Goal: Find specific page/section: Find specific page/section

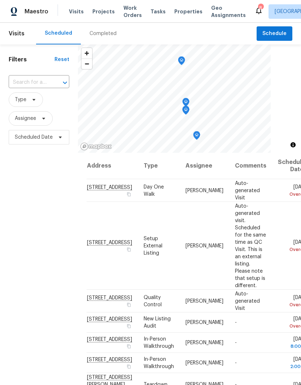
click at [96, 9] on span "Projects" at bounding box center [103, 11] width 22 height 7
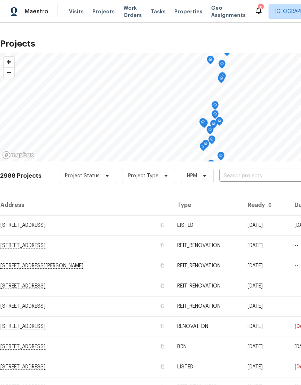
click at [174, 9] on span "Properties" at bounding box center [188, 11] width 28 height 7
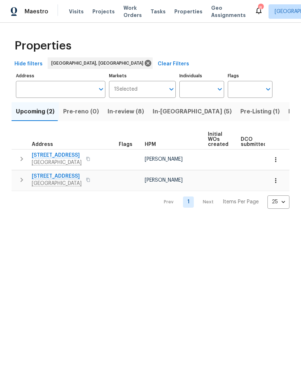
click at [289, 115] on span "Listed (12)" at bounding box center [304, 112] width 30 height 10
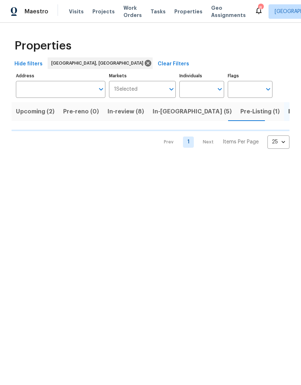
click at [241, 115] on span "Pre-Listing (1)" at bounding box center [260, 112] width 39 height 10
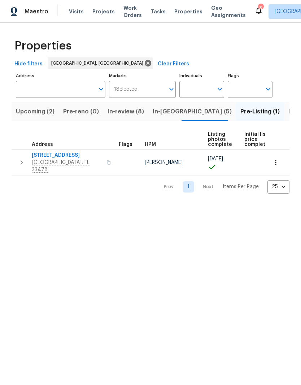
click at [289, 112] on span "Listed (12)" at bounding box center [304, 112] width 30 height 10
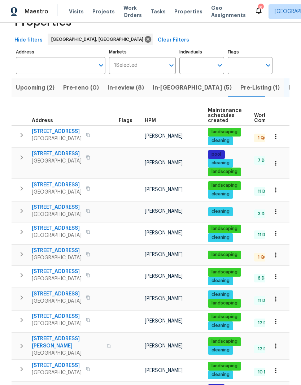
scroll to position [27, 0]
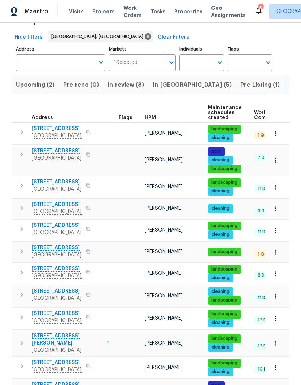
click at [59, 130] on span "[STREET_ADDRESS]" at bounding box center [57, 128] width 50 height 7
click at [61, 129] on span "[STREET_ADDRESS]" at bounding box center [57, 128] width 50 height 7
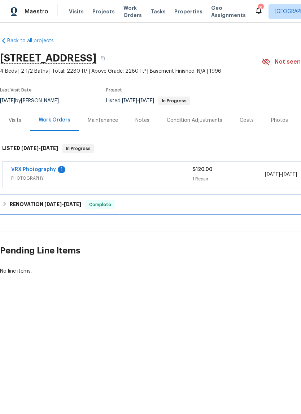
click at [10, 202] on h6 "RENOVATION 7/1/25 - 7/10/25" at bounding box center [46, 204] width 72 height 9
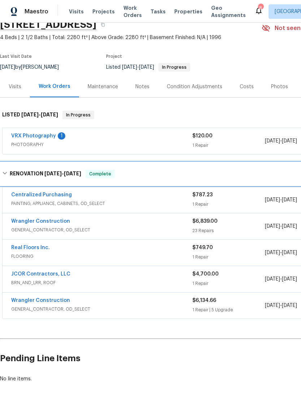
scroll to position [33, 0]
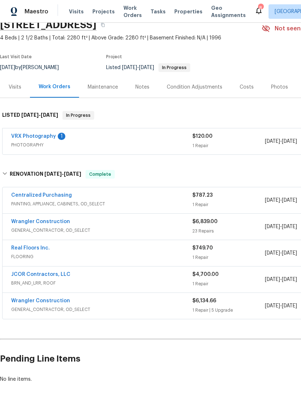
click at [42, 224] on link "Wrangler Construction" at bounding box center [40, 221] width 59 height 5
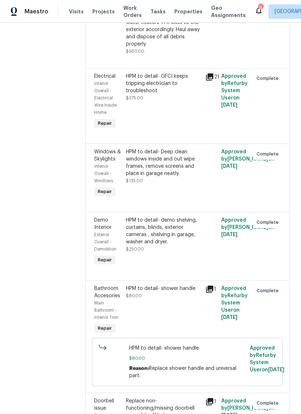
scroll to position [720, 0]
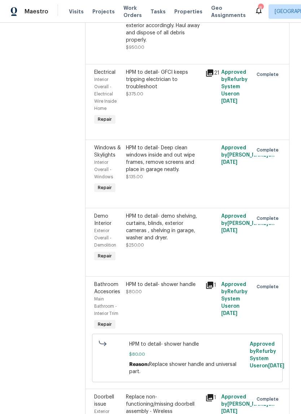
click at [170, 212] on div "HPM to detail- demo shelving, curtains, blinds, exterior cameras , shelving in …" at bounding box center [163, 226] width 75 height 29
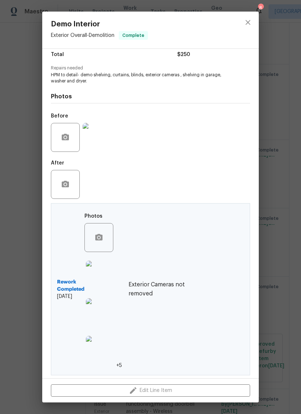
scroll to position [62, 0]
click at [99, 275] on img at bounding box center [100, 274] width 29 height 29
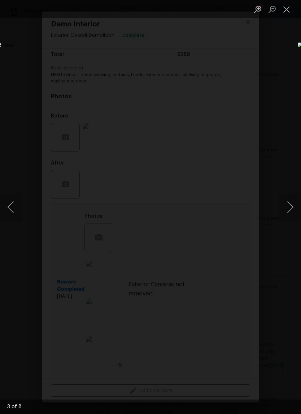
click at [281, 8] on button "Close lightbox" at bounding box center [287, 9] width 14 height 13
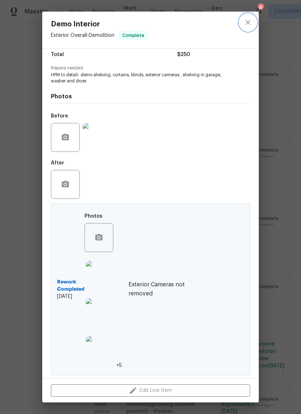
click at [250, 22] on icon "close" at bounding box center [248, 22] width 9 height 9
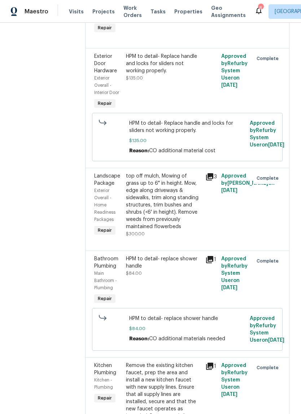
scroll to position [1216, 0]
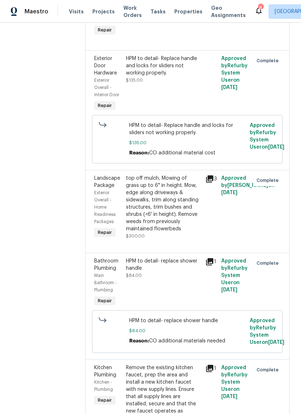
click at [206, 175] on icon at bounding box center [209, 178] width 7 height 7
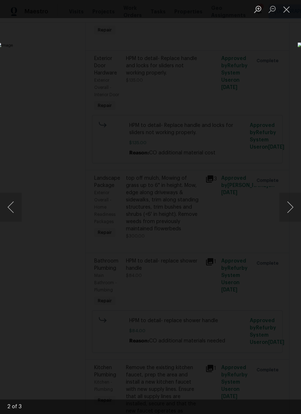
click at [282, 7] on button "Close lightbox" at bounding box center [287, 9] width 14 height 13
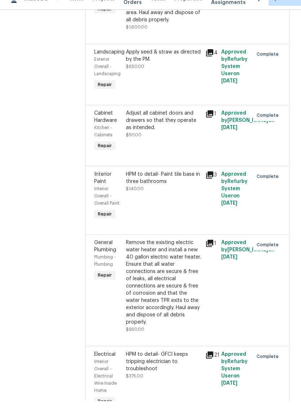
scroll to position [435, 0]
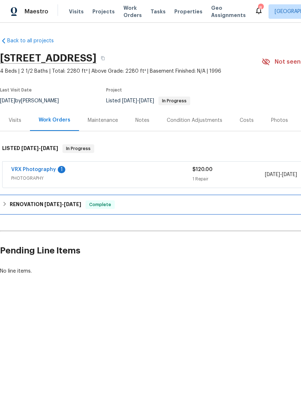
click at [4, 207] on div "RENOVATION [DATE] - [DATE] Complete" at bounding box center [204, 204] width 404 height 9
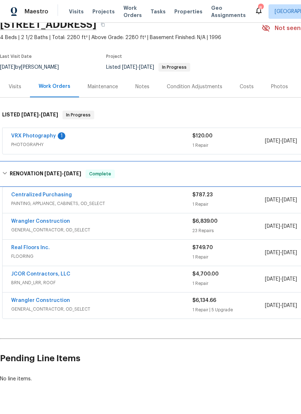
scroll to position [33, 0]
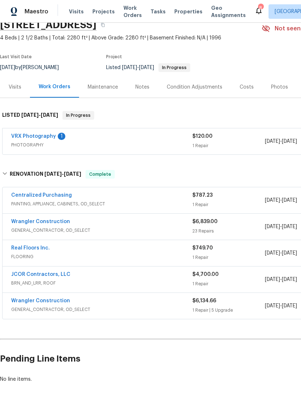
click at [63, 301] on link "Wrangler Construction" at bounding box center [40, 300] width 59 height 5
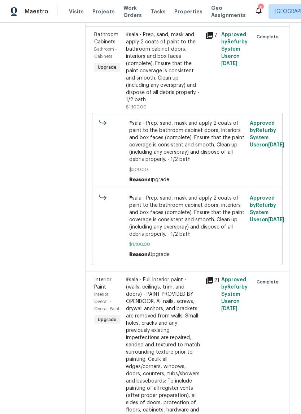
scroll to position [296, 0]
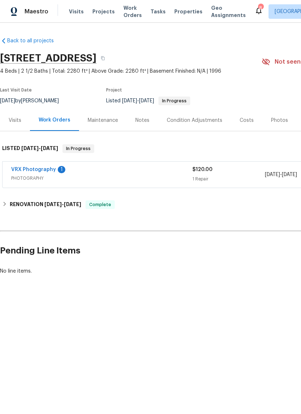
click at [16, 120] on div "Visits" at bounding box center [15, 120] width 13 height 7
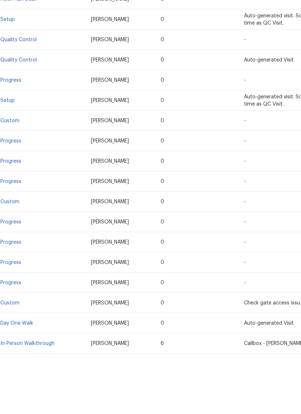
scroll to position [228, 0]
click at [22, 349] on link "Day One Walk" at bounding box center [16, 351] width 33 height 5
click at [23, 370] on link "In-Person Walkthrough" at bounding box center [27, 372] width 54 height 5
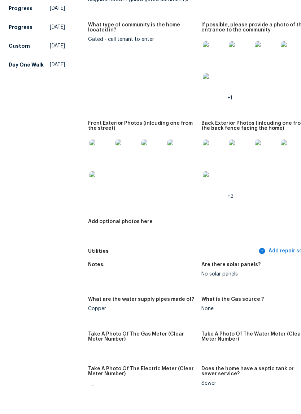
scroll to position [384, 0]
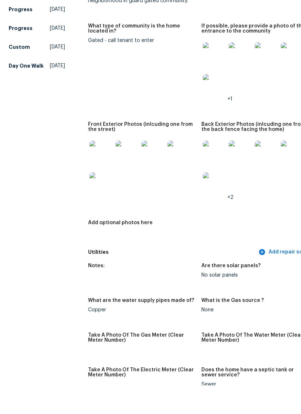
click at [90, 169] on img at bounding box center [101, 180] width 23 height 23
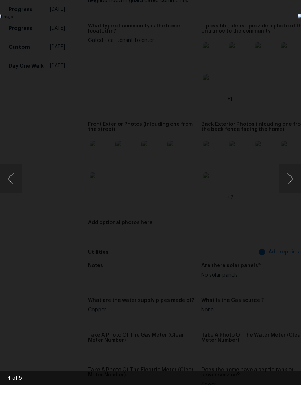
click at [69, 43] on div "Lightbox" at bounding box center [150, 207] width 301 height 414
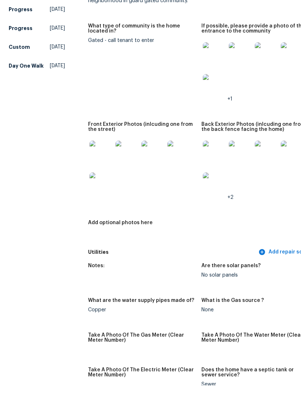
click at [203, 169] on img at bounding box center [214, 180] width 23 height 23
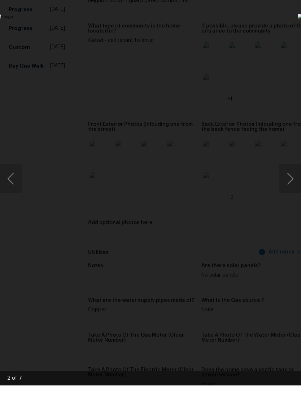
click at [276, 39] on div "Lightbox" at bounding box center [150, 207] width 301 height 414
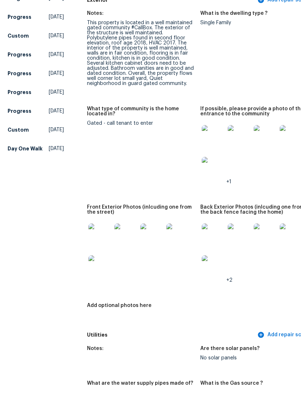
scroll to position [299, 2]
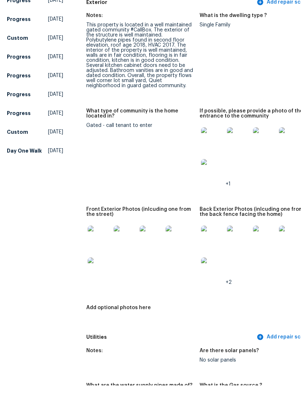
click at [201, 156] on img at bounding box center [212, 167] width 23 height 23
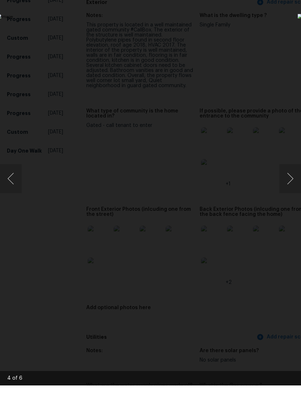
click at [291, 30] on div "Lightbox" at bounding box center [150, 207] width 301 height 414
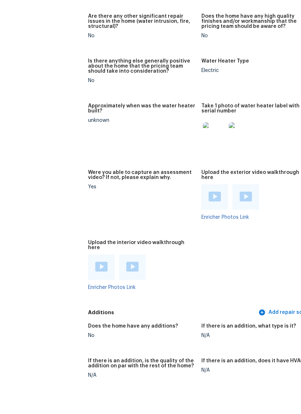
scroll to position [1576, 0]
click at [240, 220] on img at bounding box center [246, 225] width 12 height 10
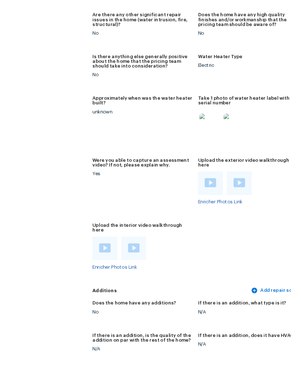
scroll to position [29, 0]
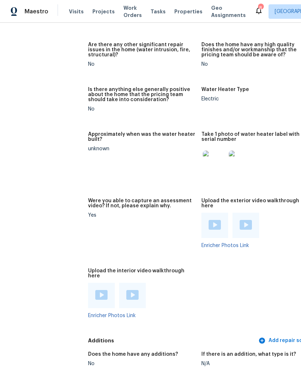
click at [240, 220] on img at bounding box center [246, 225] width 12 height 10
click at [209, 220] on img at bounding box center [215, 225] width 12 height 10
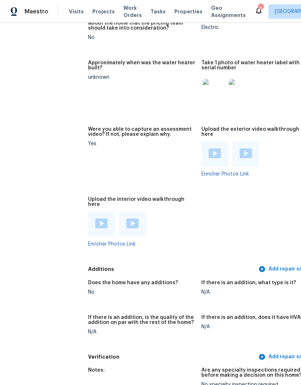
scroll to position [1648, 0]
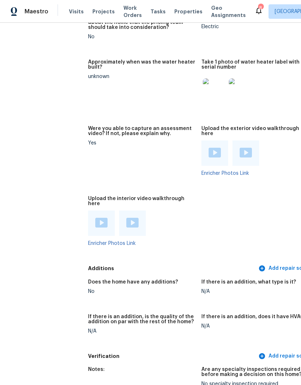
click at [95, 218] on img at bounding box center [101, 223] width 12 height 10
click at [126, 218] on img at bounding box center [132, 223] width 12 height 10
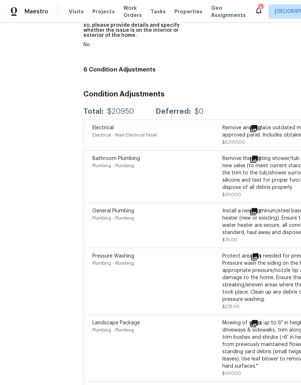
scroll to position [2117, 5]
